Goal: Browse casually: Explore the website without a specific task or goal

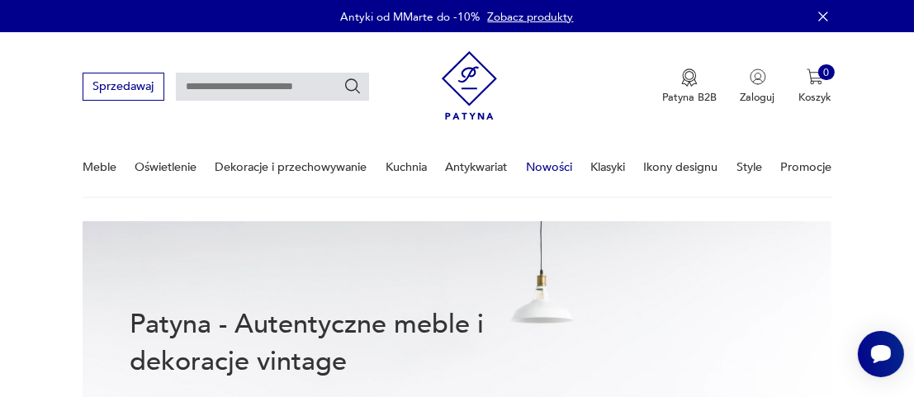
click at [550, 168] on link "Nowości" at bounding box center [549, 167] width 46 height 57
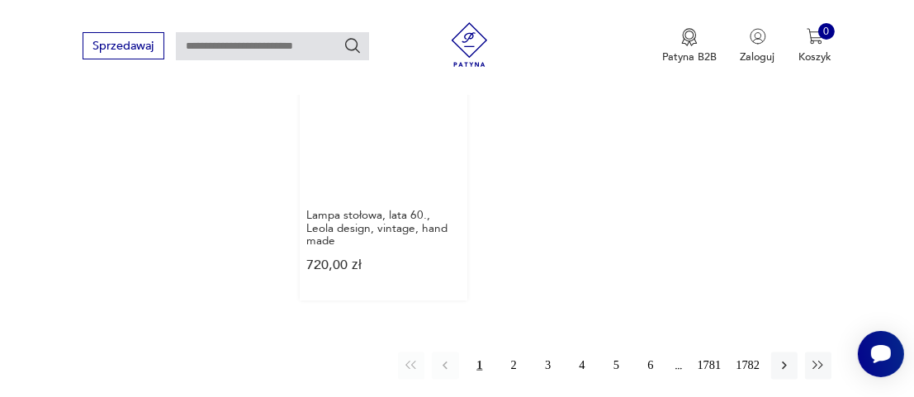
scroll to position [2046, 0]
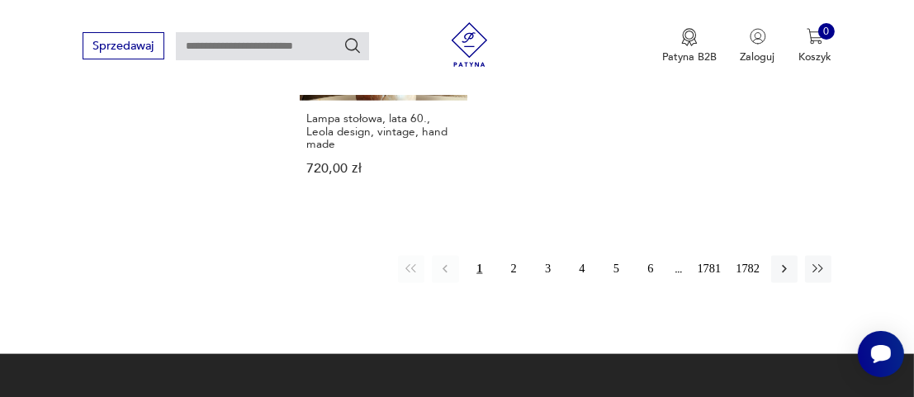
drag, startPoint x: 514, startPoint y: 217, endPoint x: 471, endPoint y: 214, distance: 42.2
click at [514, 256] on button "2" at bounding box center [513, 269] width 26 height 26
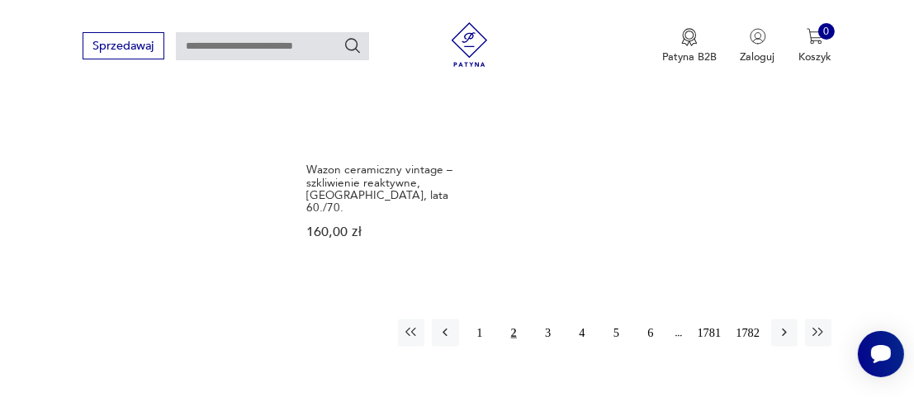
scroll to position [2161, 0]
click at [546, 318] on button "3" at bounding box center [547, 331] width 26 height 26
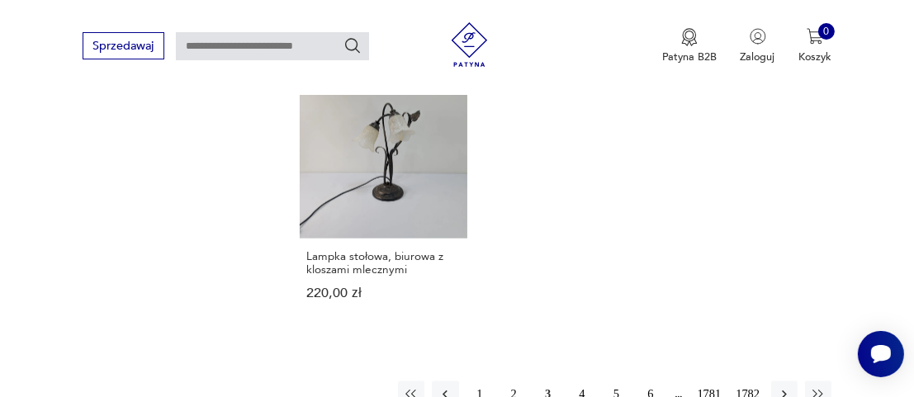
scroll to position [2078, 0]
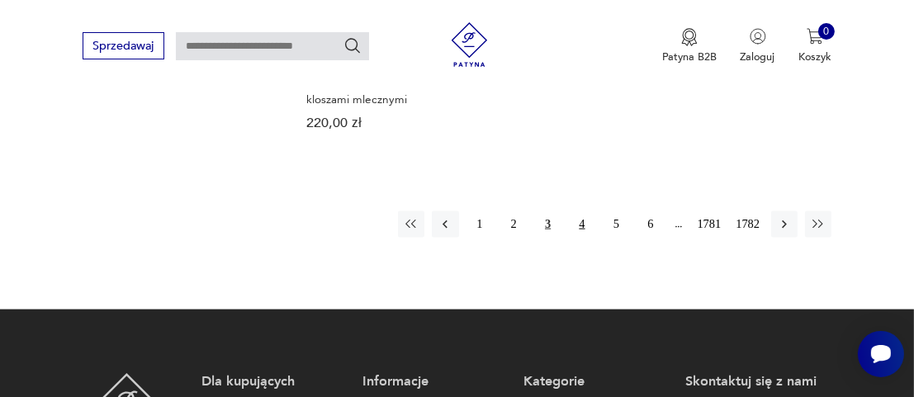
click at [582, 211] on button "4" at bounding box center [582, 224] width 26 height 26
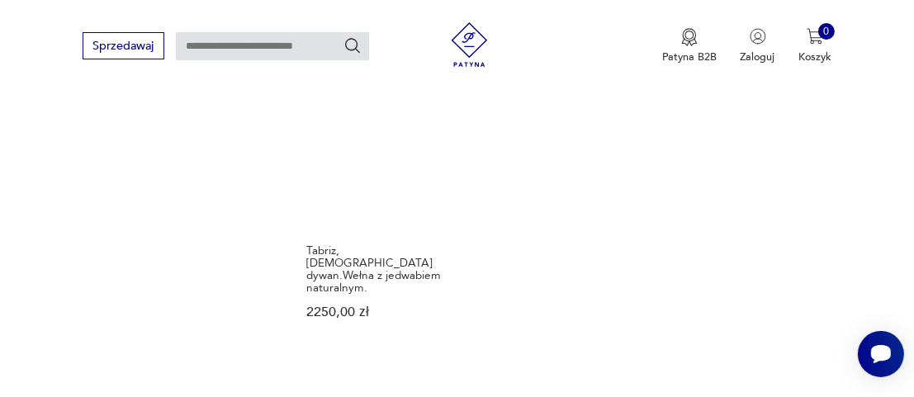
scroll to position [1913, 0]
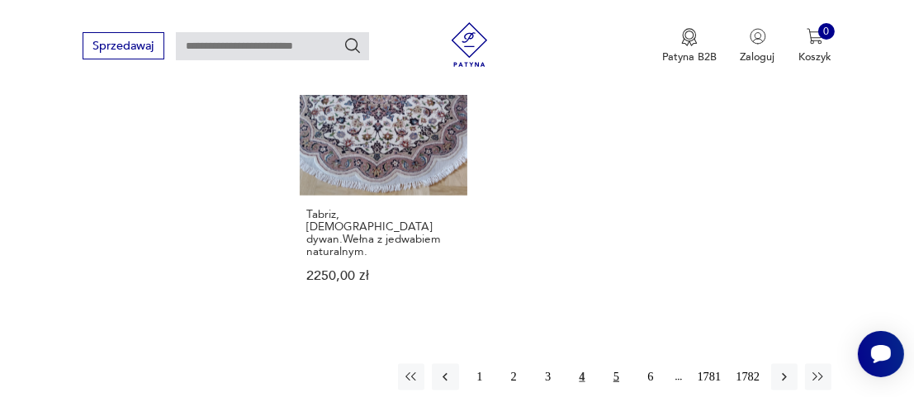
click at [614, 364] on button "5" at bounding box center [616, 377] width 26 height 26
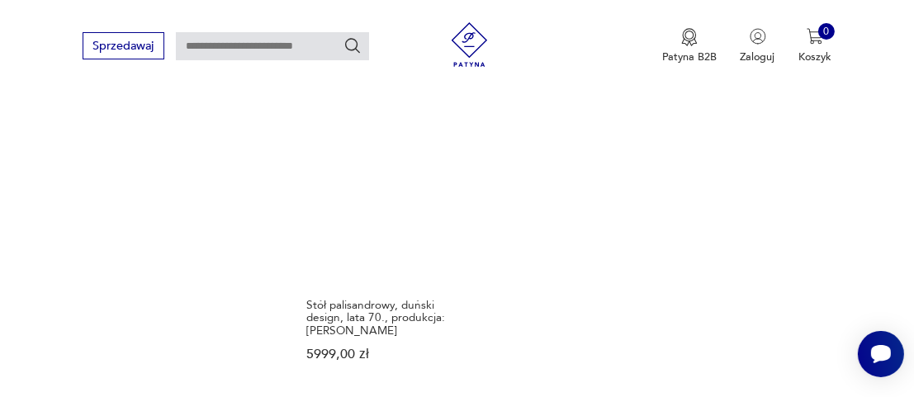
scroll to position [1997, 0]
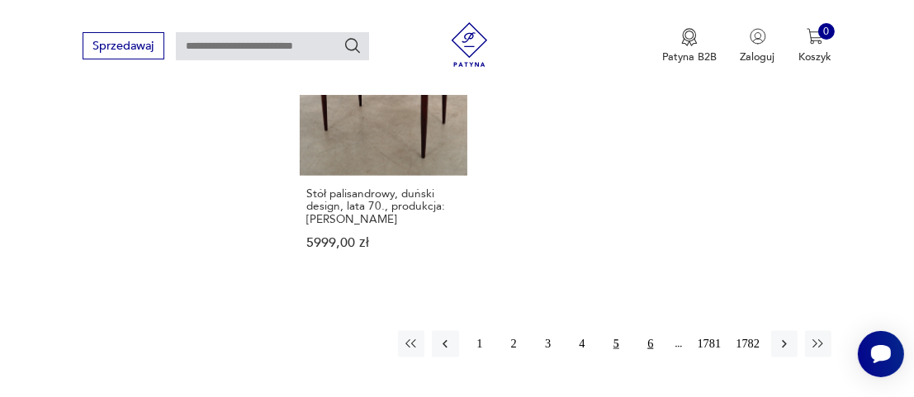
click at [650, 331] on button "6" at bounding box center [650, 344] width 26 height 26
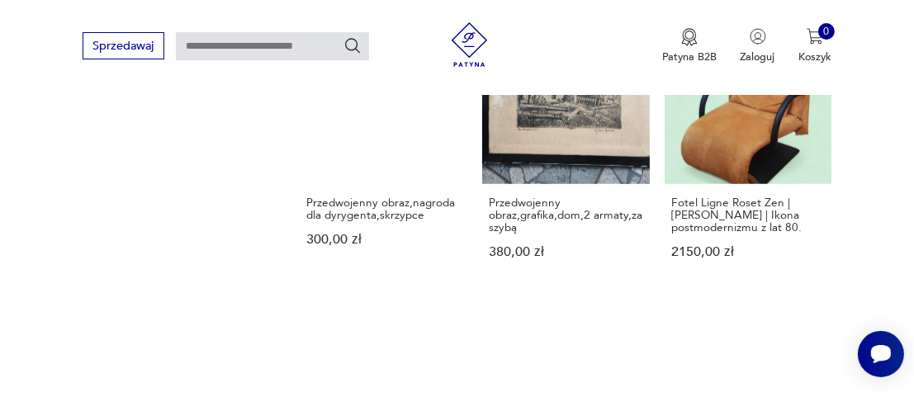
scroll to position [1748, 0]
